Goal: Information Seeking & Learning: Learn about a topic

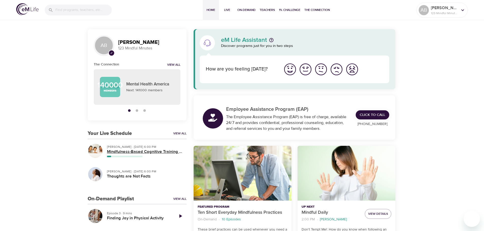
click at [136, 154] on h5 "Mindfulness-Based Cognitive Training (MBCT)" at bounding box center [144, 151] width 75 height 5
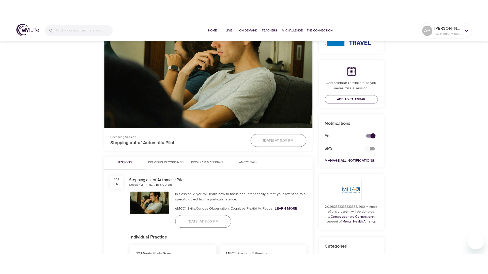
scroll to position [152, 0]
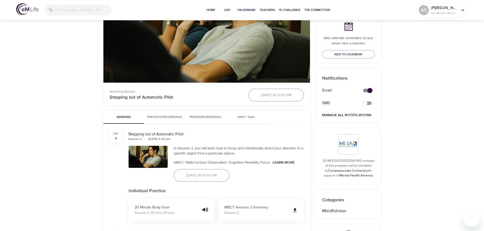
click at [153, 121] on button "Previous Recordings" at bounding box center [164, 118] width 41 height 12
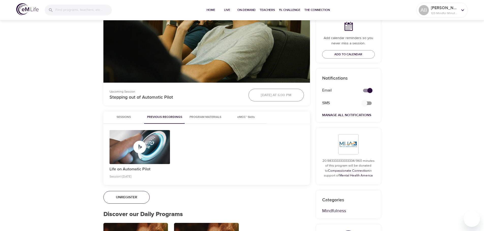
click at [144, 152] on icon "button" at bounding box center [139, 147] width 15 height 15
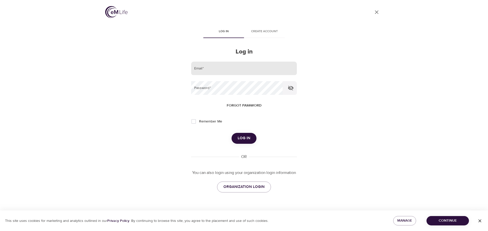
click at [250, 63] on input "email" at bounding box center [244, 69] width 106 height 14
type input "[EMAIL_ADDRESS][DOMAIN_NAME]"
click at [231, 133] on button "Log in" at bounding box center [243, 138] width 25 height 11
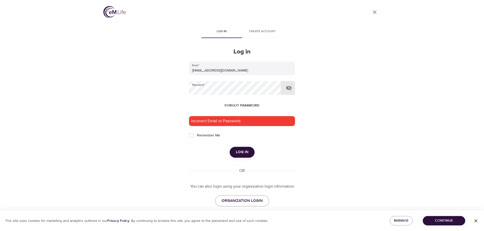
click at [193, 138] on input "Remember Me" at bounding box center [191, 135] width 11 height 11
checkbox input "true"
click at [289, 87] on icon "button" at bounding box center [289, 88] width 6 height 5
click at [237, 146] on form "Email   * [EMAIL_ADDRESS][DOMAIN_NAME] Password   * Forgot password Incorrect E…" at bounding box center [242, 110] width 106 height 96
click at [238, 150] on span "Log in" at bounding box center [242, 152] width 13 height 7
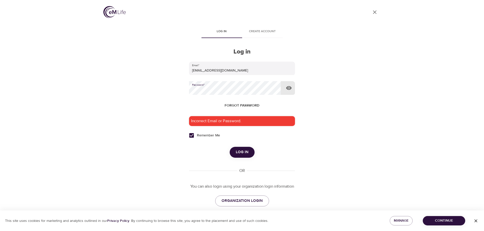
click at [243, 152] on span "Log in" at bounding box center [242, 152] width 13 height 7
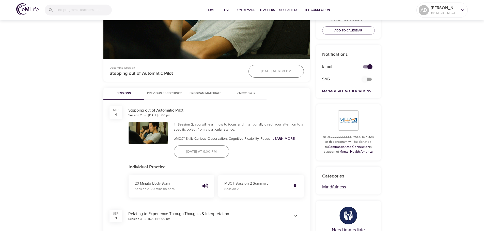
scroll to position [178, 0]
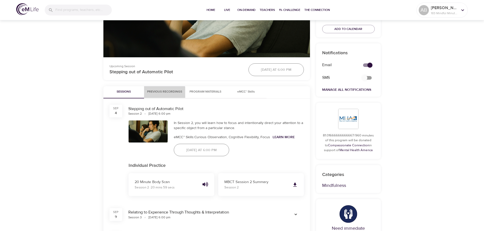
click at [153, 97] on button "Previous Recordings" at bounding box center [164, 92] width 41 height 12
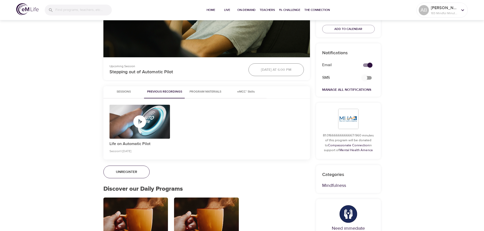
click at [138, 126] on icon "button" at bounding box center [139, 122] width 13 height 13
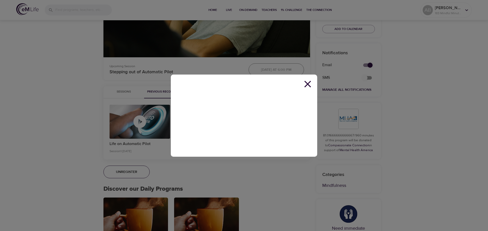
click at [306, 84] on icon at bounding box center [307, 84] width 7 height 7
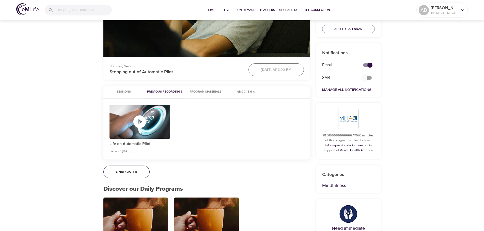
click at [123, 93] on span "Sessions" at bounding box center [123, 91] width 35 height 5
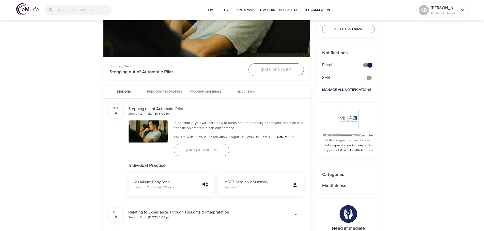
click at [184, 90] on button "Previous Recordings" at bounding box center [164, 92] width 41 height 12
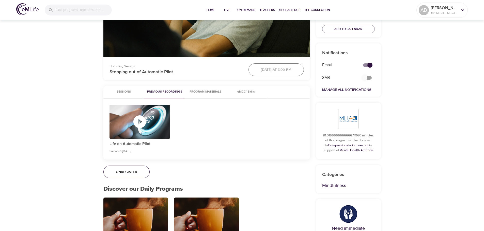
click at [204, 91] on span "Program Materials" at bounding box center [205, 91] width 35 height 5
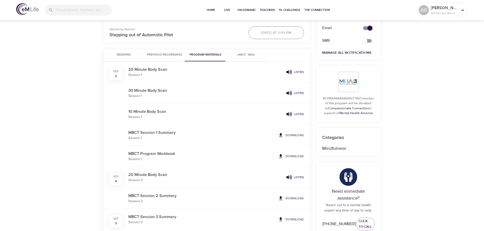
scroll to position [203, 0]
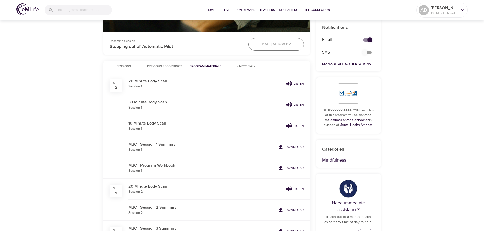
click at [300, 168] on p "Download" at bounding box center [295, 168] width 18 height 5
